Goal: Task Accomplishment & Management: Manage account settings

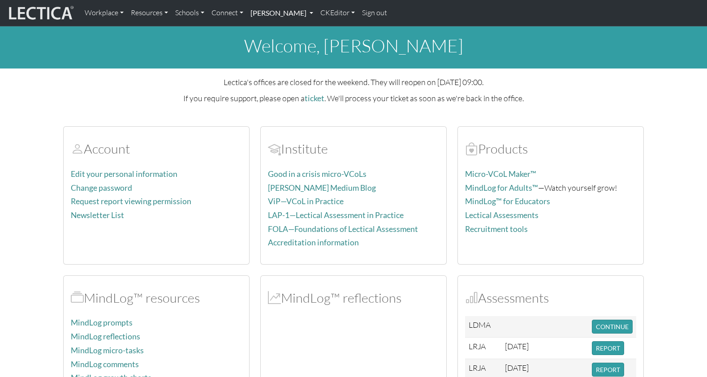
click at [267, 10] on link "[PERSON_NAME]" at bounding box center [282, 13] width 70 height 19
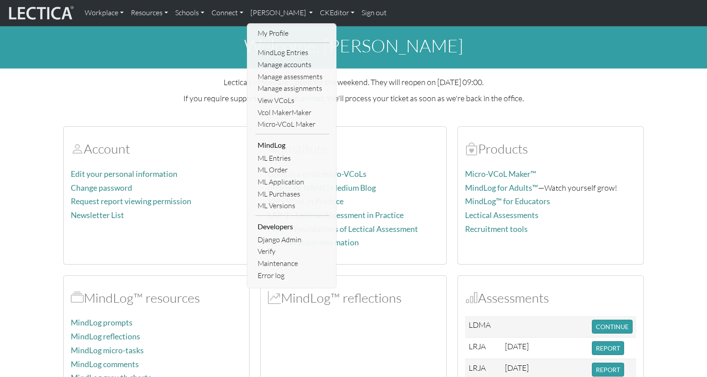
click at [262, 60] on link "Manage accounts" at bounding box center [292, 65] width 74 height 12
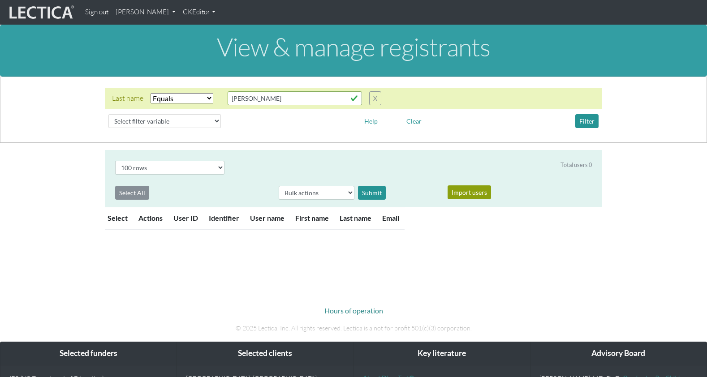
select select "iexact"
select select "100"
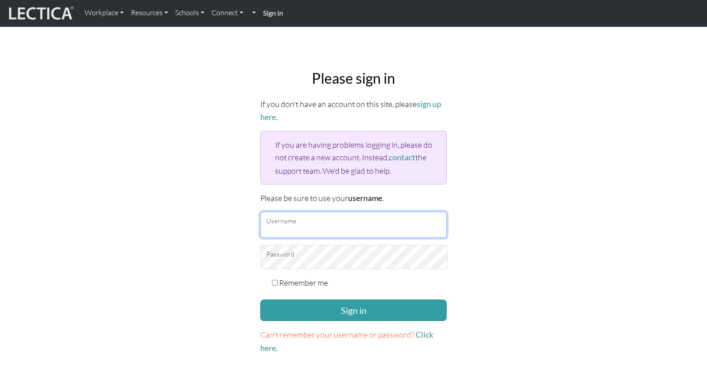
click at [296, 212] on input "Username" at bounding box center [353, 225] width 186 height 26
click at [289, 212] on input "Username" at bounding box center [353, 225] width 186 height 26
type input "theodawson"
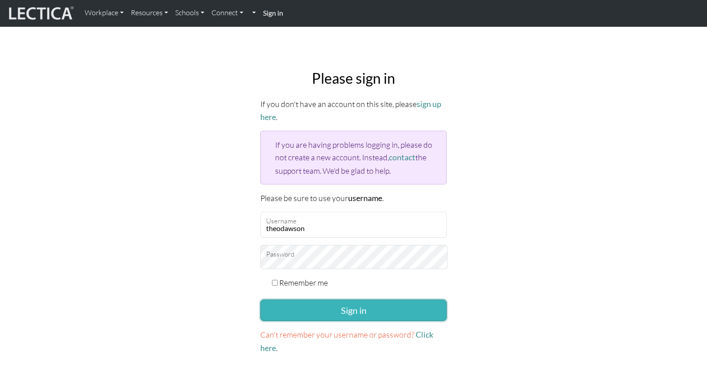
click at [376, 300] on button "Sign in" at bounding box center [353, 311] width 186 height 22
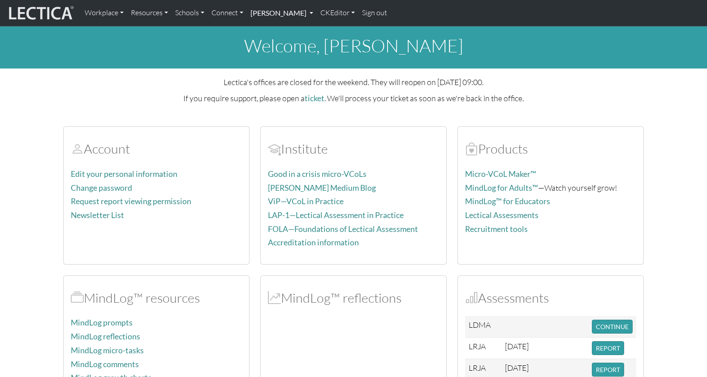
click at [258, 12] on link "[PERSON_NAME]" at bounding box center [282, 13] width 70 height 19
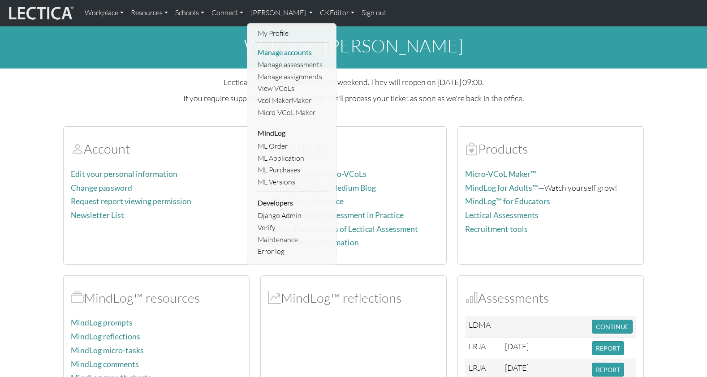
click at [265, 48] on link "Manage accounts" at bounding box center [292, 53] width 74 height 12
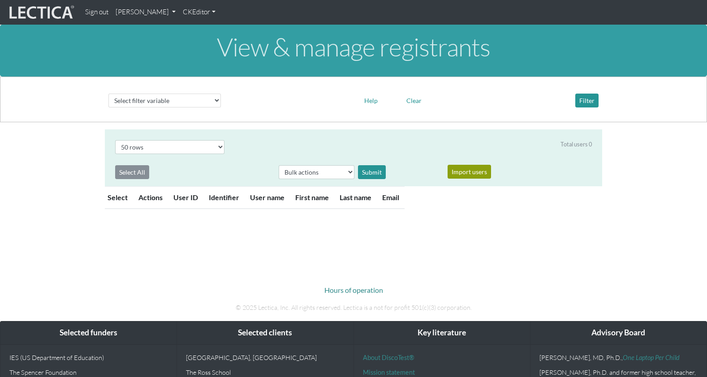
select select "50"
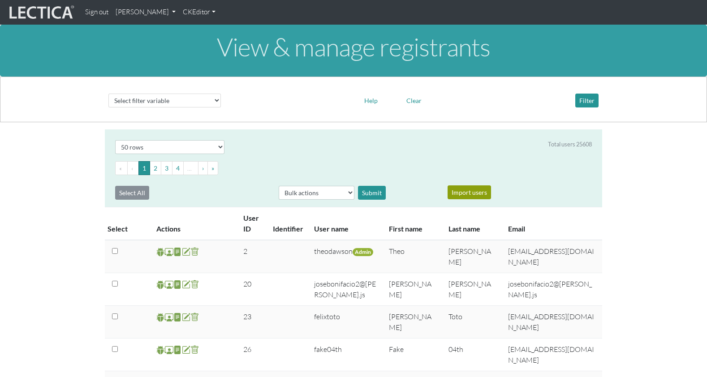
click at [249, 212] on th "User ID" at bounding box center [253, 223] width 30 height 33
click at [249, 214] on th "User ID" at bounding box center [253, 223] width 30 height 33
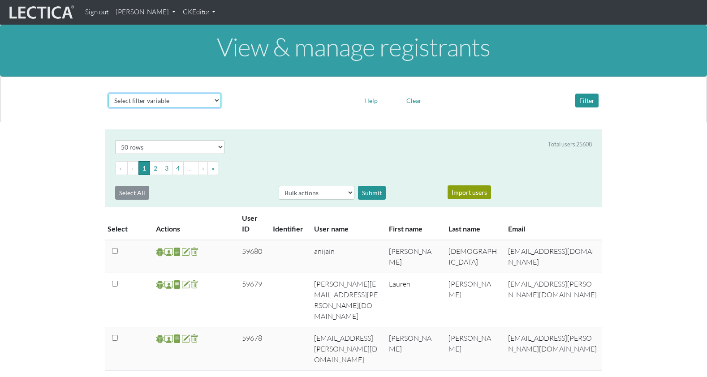
click at [151, 94] on select "Select filter variable User ID User name First name Last name Email Impersonate…" at bounding box center [164, 101] width 112 height 14
select select "first_name"
click at [108, 108] on select "Select filter variable User ID User name First name Last name Email Impersonate…" at bounding box center [164, 101] width 112 height 14
select select
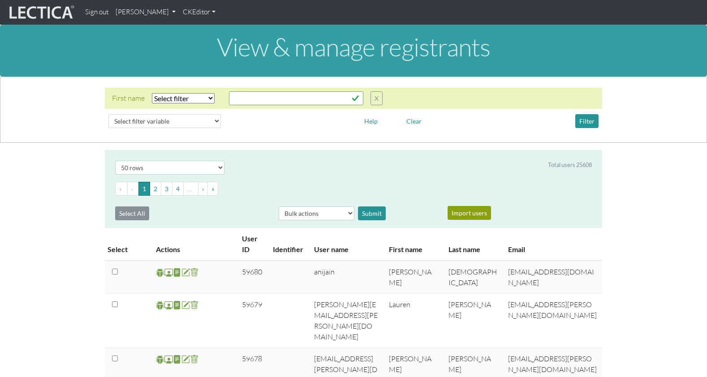
click at [167, 93] on select "Select filter Equals Does not equal Contains Does not contain Starts with Ends …" at bounding box center [183, 98] width 63 height 10
select select "iexact"
click at [152, 93] on select "Select filter Equals Does not equal Contains Does not contain Starts with Ends …" at bounding box center [183, 98] width 63 height 10
click at [243, 91] on input "text" at bounding box center [296, 98] width 134 height 14
click at [585, 115] on button "Filter" at bounding box center [586, 121] width 23 height 14
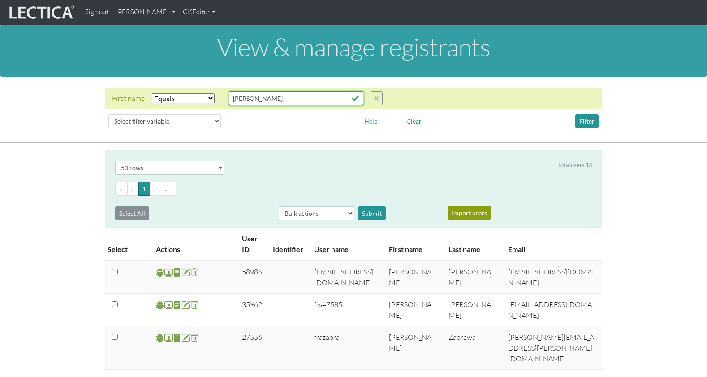
click at [242, 95] on input "Frank" at bounding box center [296, 98] width 134 height 14
type input "[PERSON_NAME]"
click at [592, 114] on button "Filter" at bounding box center [586, 121] width 23 height 14
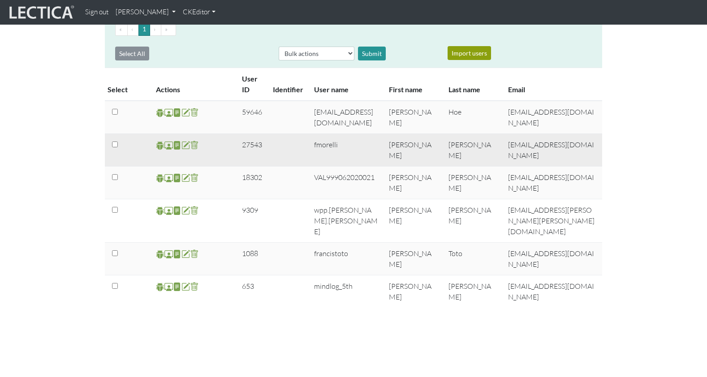
scroll to position [175, 0]
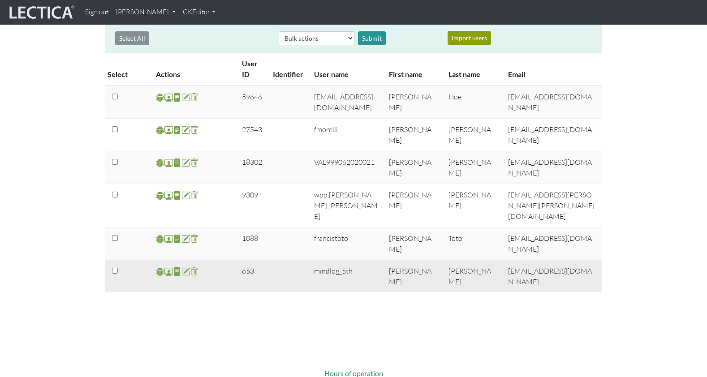
click at [176, 267] on span at bounding box center [177, 272] width 9 height 10
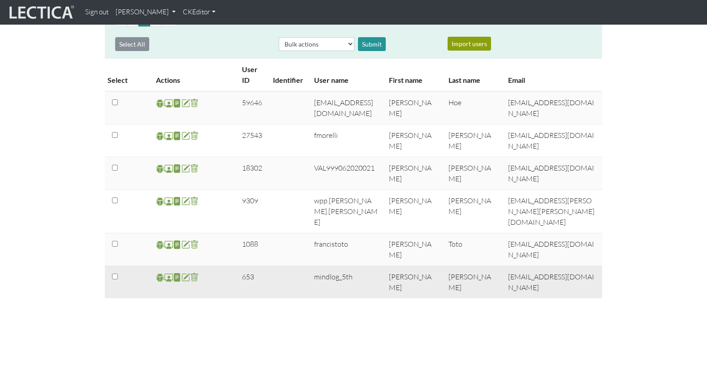
scroll to position [170, 0]
click at [167, 272] on span at bounding box center [168, 277] width 9 height 10
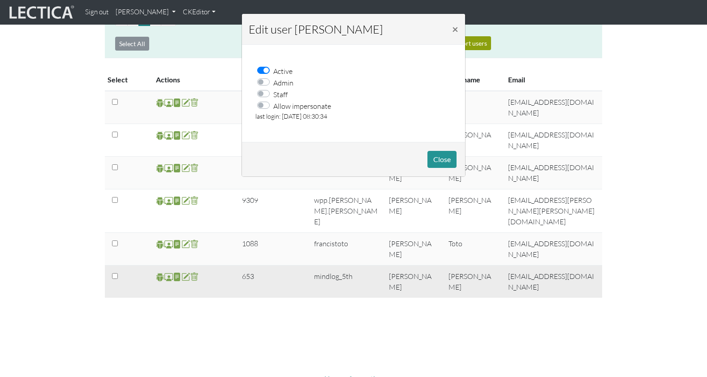
scroll to position [0, 0]
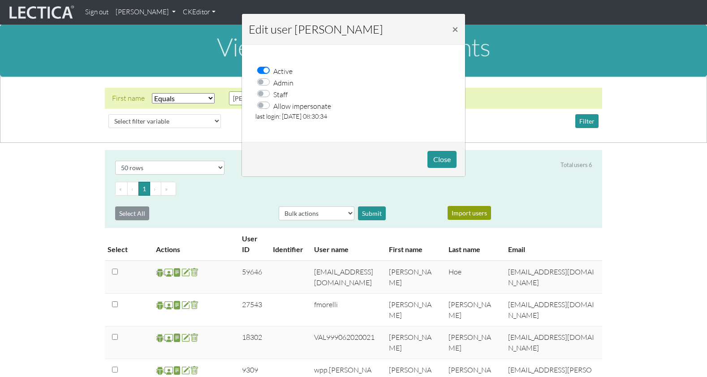
click at [273, 100] on label "Allow impersonate" at bounding box center [302, 106] width 58 height 12
click at [265, 100] on input "Allow impersonate" at bounding box center [265, 104] width 7 height 9
checkbox input "true"
click at [441, 153] on button "Close" at bounding box center [441, 159] width 29 height 17
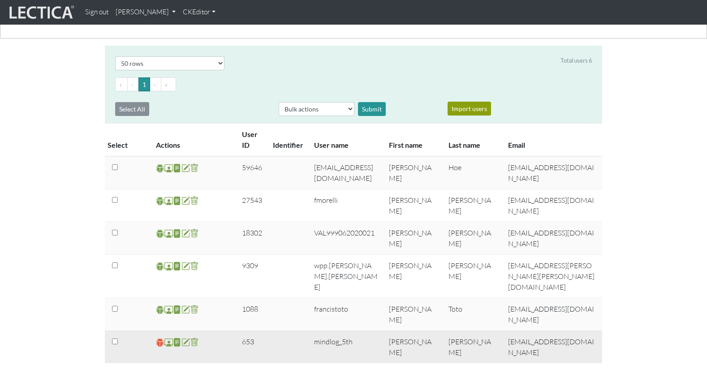
scroll to position [112, 0]
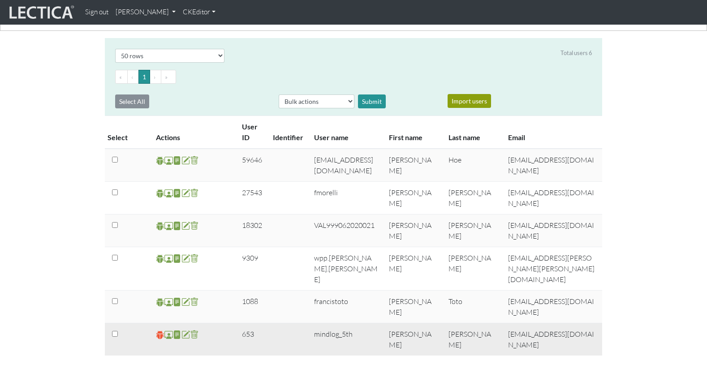
click at [159, 330] on span at bounding box center [160, 335] width 9 height 10
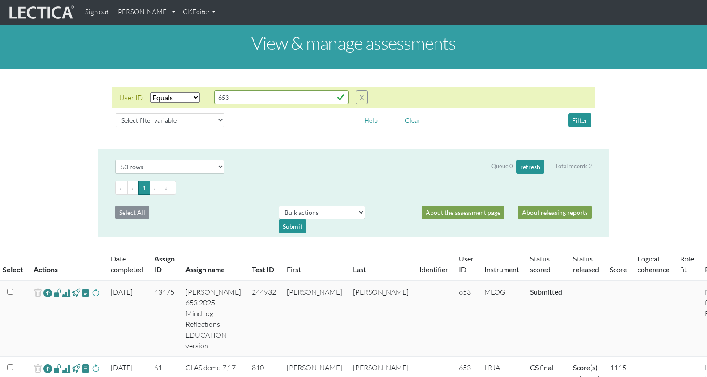
select select "equal"
select select "50"
